Goal: Transaction & Acquisition: Purchase product/service

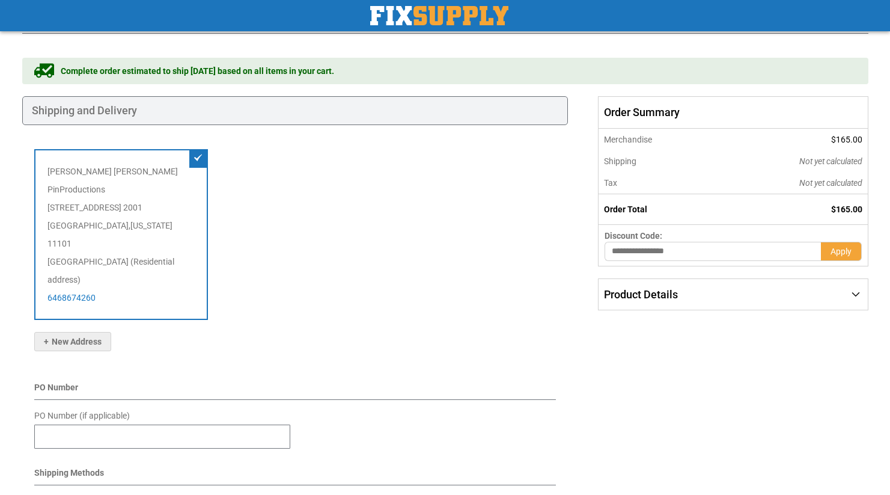
scroll to position [43, 0]
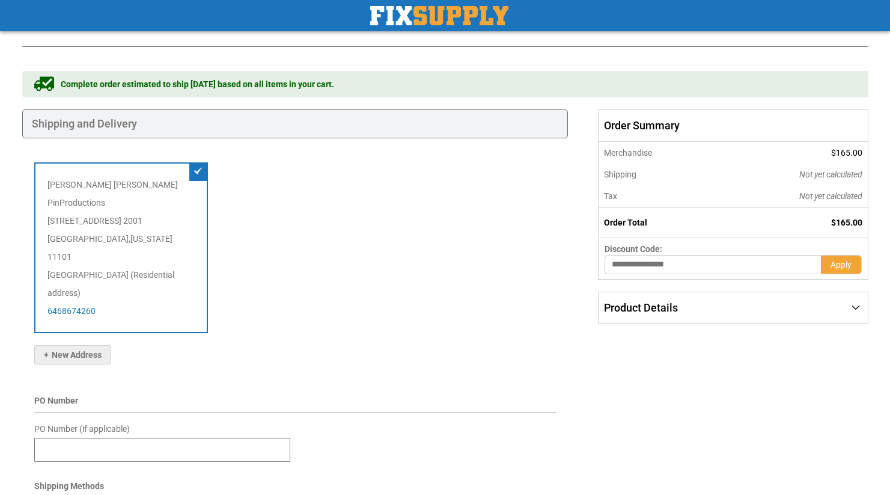
click at [674, 265] on input "text" at bounding box center [712, 264] width 216 height 19
type input "*"
type input "*****"
click at [821, 255] on button "Apply" at bounding box center [841, 264] width 41 height 19
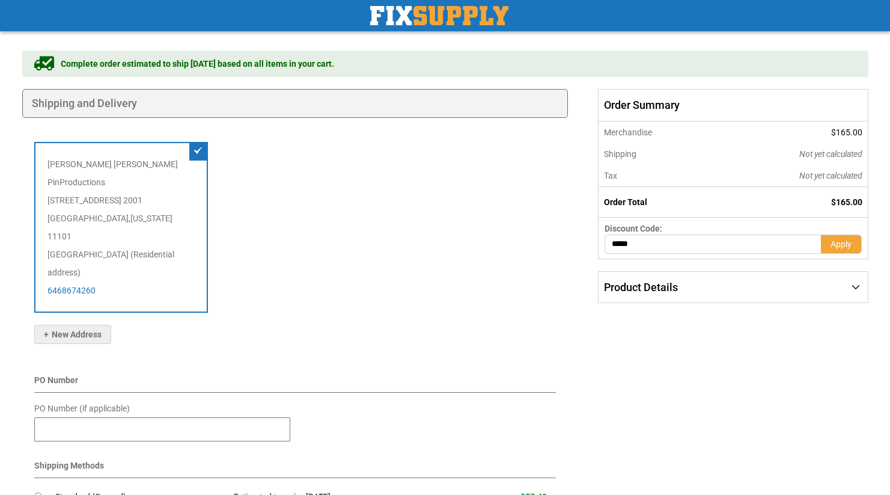
scroll to position [64, 0]
click at [480, 323] on div "New Address" at bounding box center [284, 338] width 501 height 31
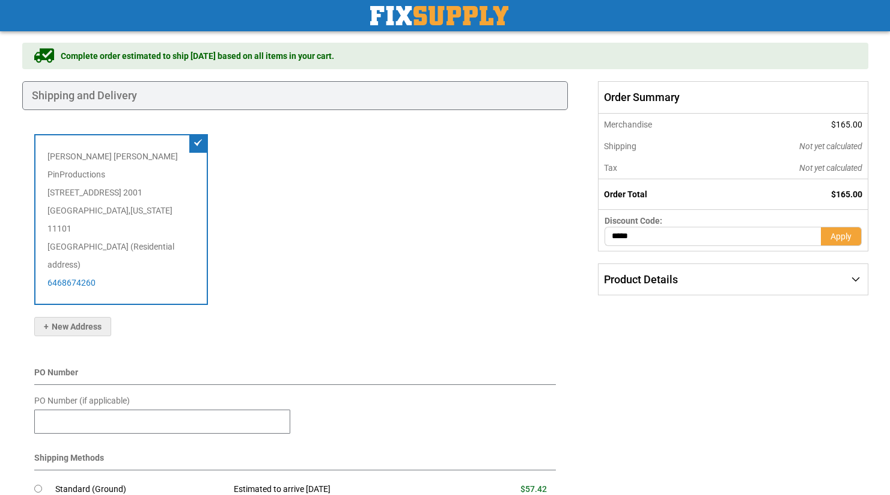
scroll to position [72, 0]
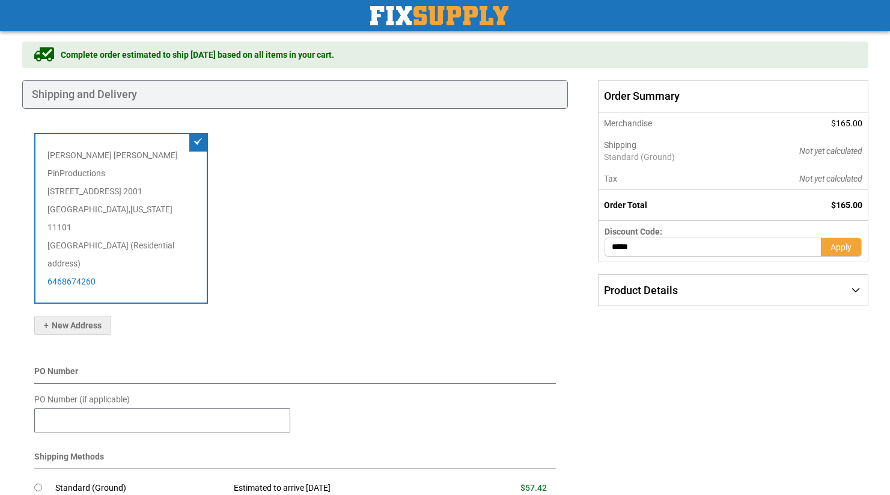
click at [854, 288] on div "Product Details" at bounding box center [732, 290] width 269 height 31
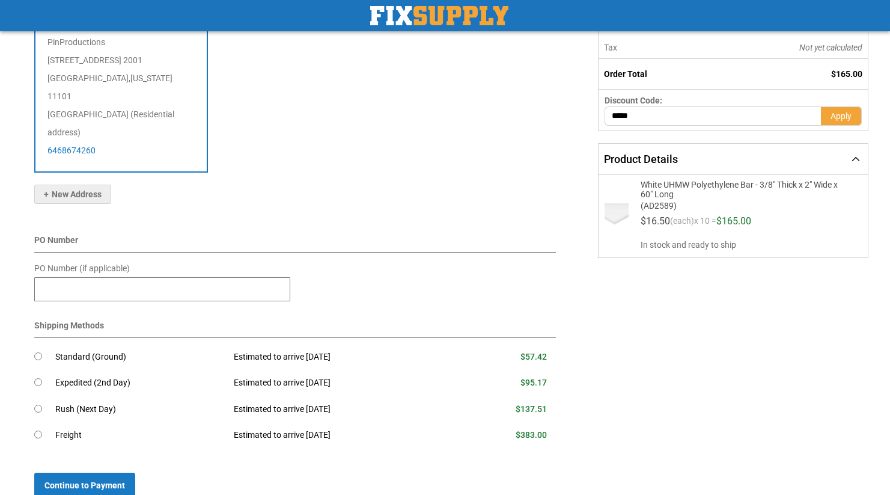
scroll to position [322, 0]
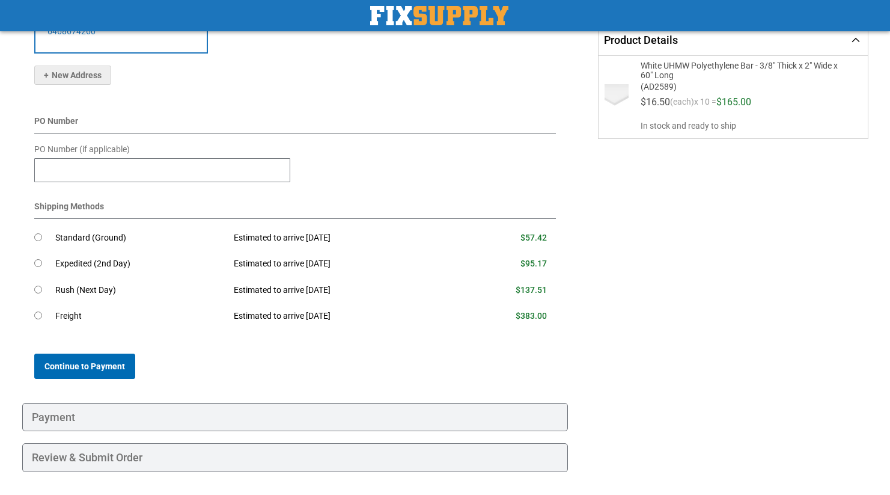
click at [84, 361] on span "Continue to Payment" at bounding box center [84, 366] width 81 height 10
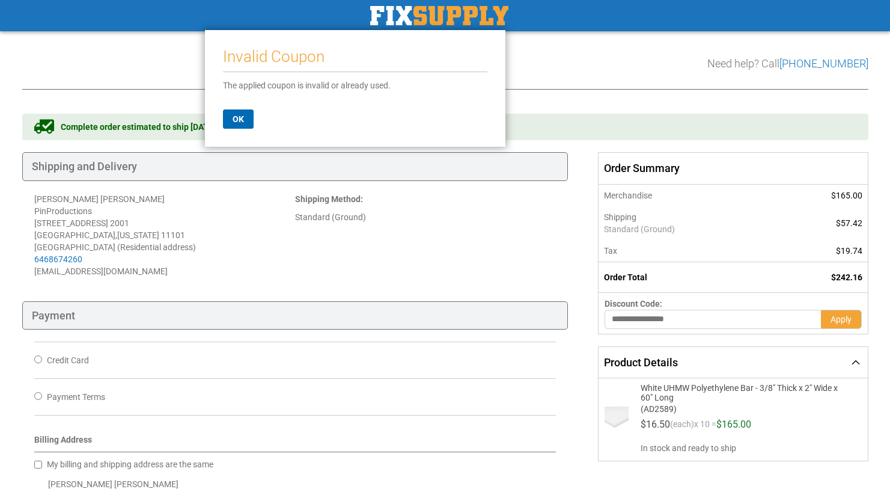
click at [237, 123] on span "OK" at bounding box center [238, 119] width 11 height 10
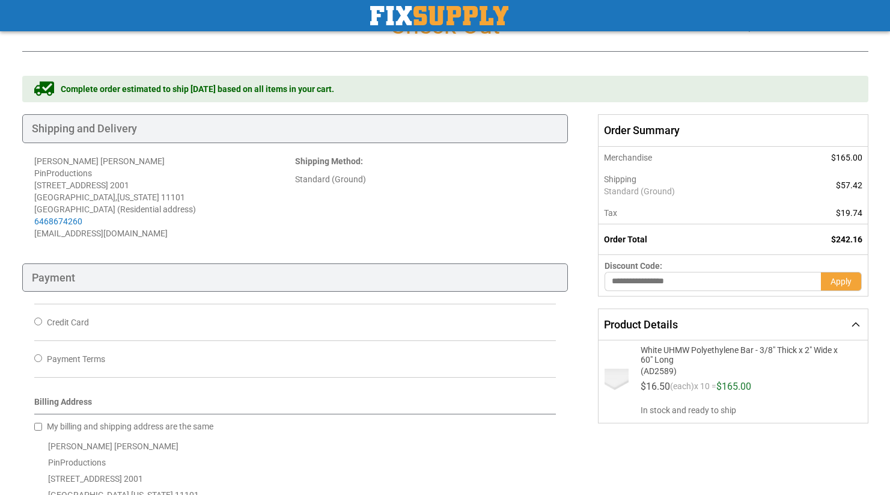
scroll to position [23, 0]
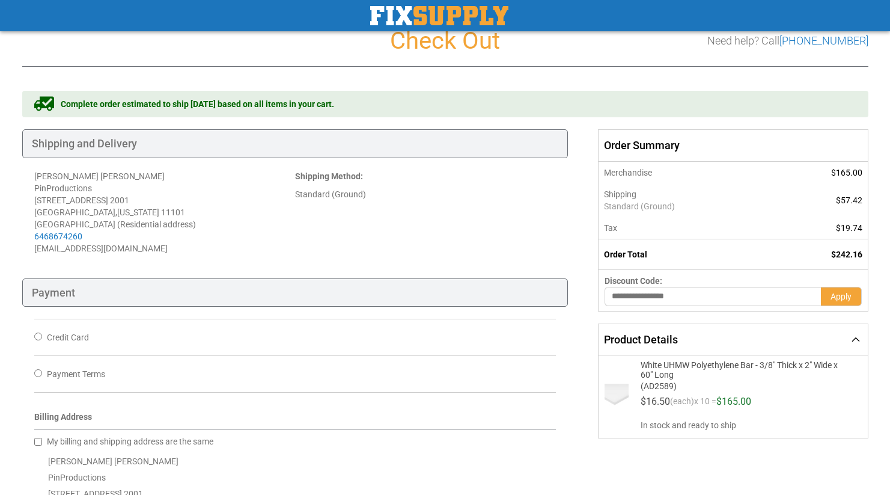
click at [691, 294] on input "text" at bounding box center [712, 296] width 216 height 19
click at [663, 298] on input "text" at bounding box center [712, 296] width 216 height 19
paste input "********"
type input "********"
click at [840, 297] on span "Apply" at bounding box center [840, 296] width 21 height 10
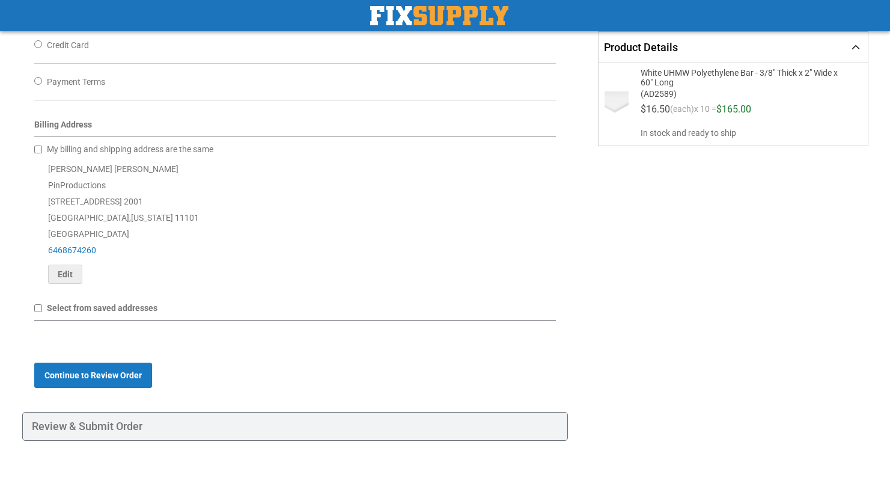
scroll to position [0, 0]
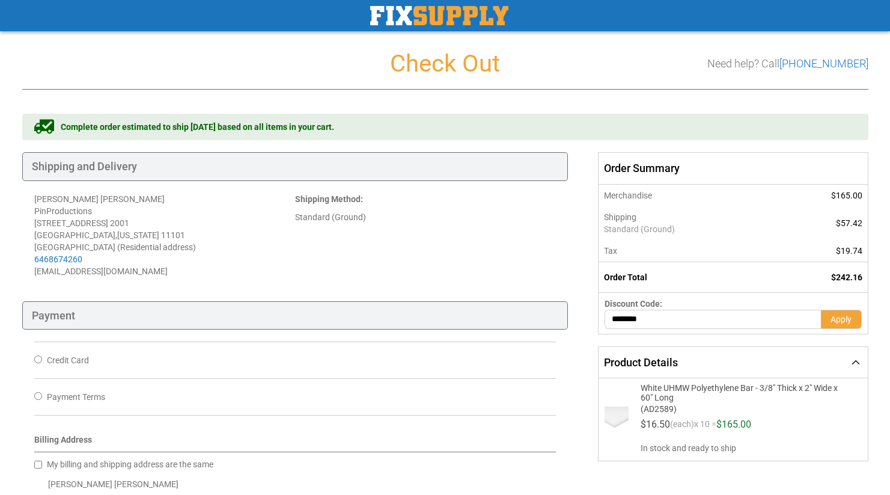
click at [623, 197] on th "Merchandise" at bounding box center [686, 195] width 177 height 22
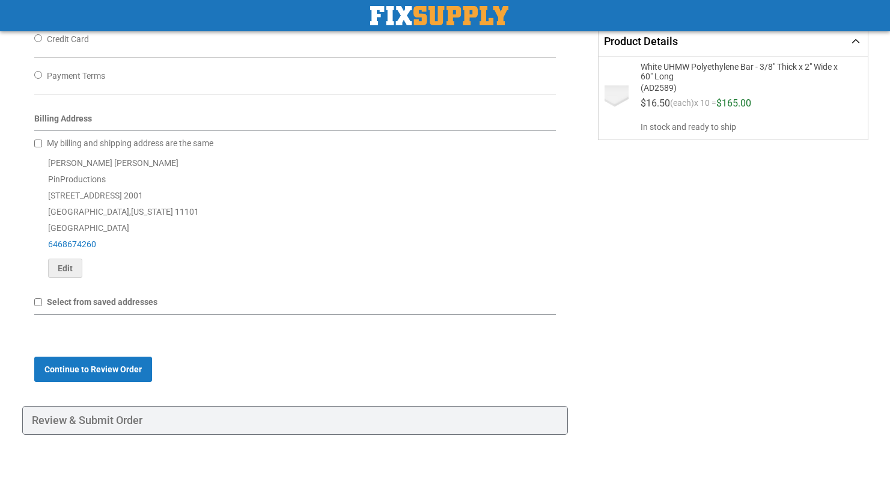
scroll to position [322, 0]
click at [69, 422] on div "Review & Submit Order" at bounding box center [295, 420] width 546 height 29
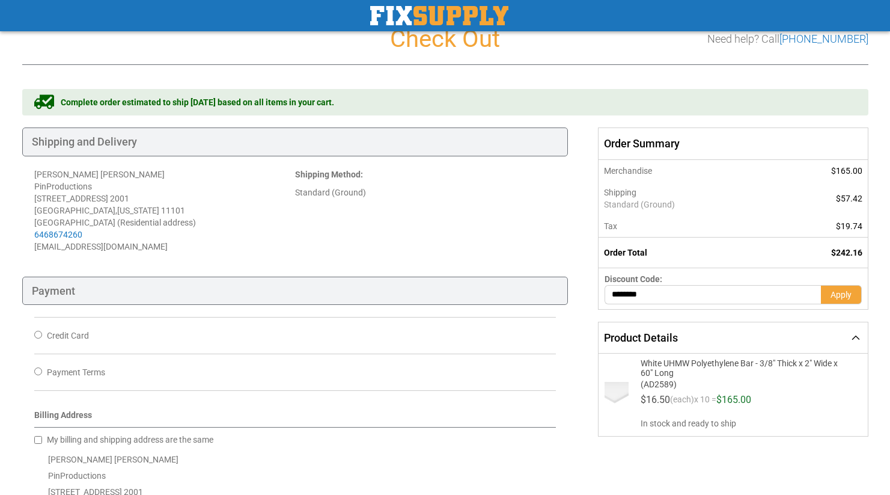
scroll to position [0, 0]
